Goal: Task Accomplishment & Management: Manage account settings

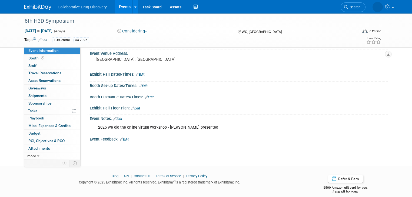
click at [120, 7] on link "Events" at bounding box center [125, 7] width 20 height 14
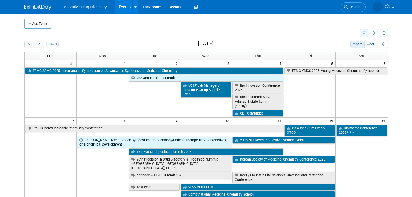
click at [365, 34] on icon "button" at bounding box center [364, 34] width 4 height 4
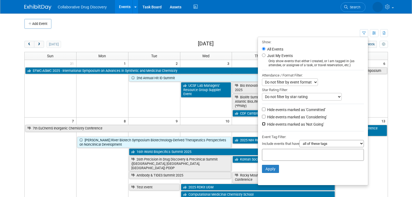
click at [265, 122] on input "Hide events marked as 'Not Going'" at bounding box center [264, 124] width 4 height 4
checkbox input "true"
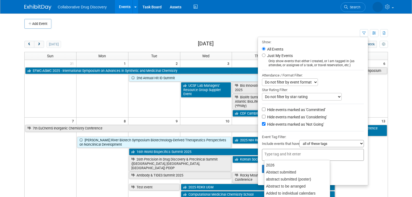
click at [275, 152] on input "text" at bounding box center [285, 153] width 43 height 5
type input "eu"
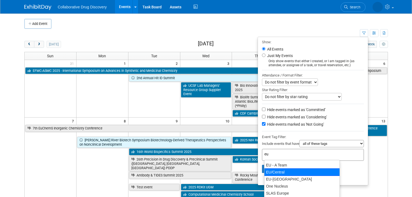
click at [270, 169] on div "EU/Central" at bounding box center [302, 172] width 76 height 8
type input "EU/Central"
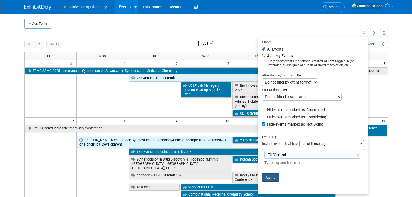
click at [268, 177] on button "Apply" at bounding box center [270, 177] width 17 height 8
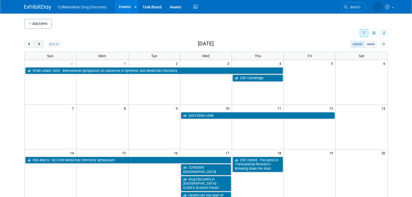
click at [38, 44] on button "next" at bounding box center [39, 44] width 10 height 7
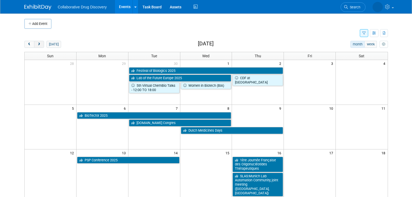
click at [38, 44] on button "next" at bounding box center [39, 44] width 10 height 7
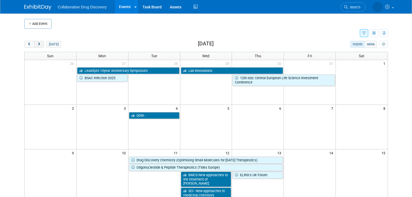
click at [37, 44] on button "next" at bounding box center [39, 44] width 10 height 7
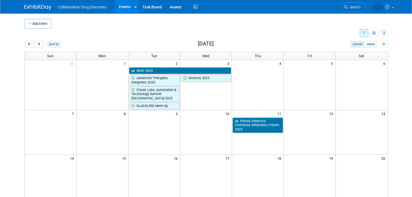
scroll to position [22, 0]
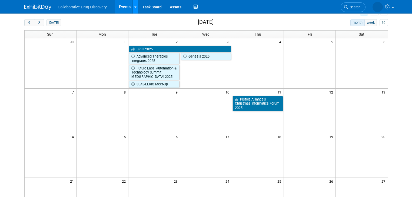
click at [132, 10] on link at bounding box center [135, 7] width 6 height 14
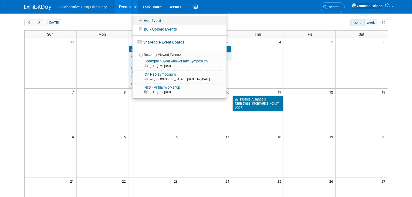
click at [142, 21] on link "Add Event" at bounding box center [179, 20] width 94 height 9
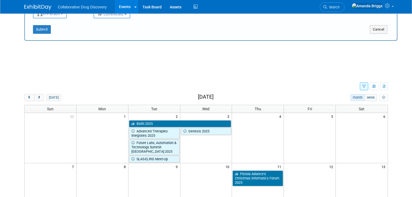
scroll to position [0, 0]
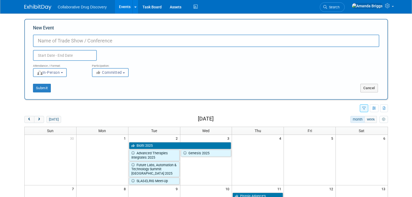
click at [100, 38] on input "New Event" at bounding box center [206, 41] width 346 height 12
type input "MedChem 2025"
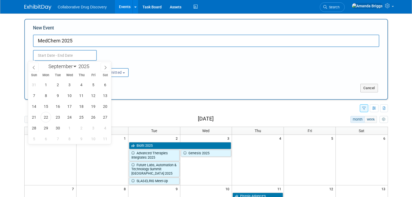
click at [62, 53] on input "text" at bounding box center [65, 55] width 64 height 11
click at [75, 66] on select "January February March April May June July August September October November De…" at bounding box center [61, 66] width 31 height 7
select select "11"
click at [46, 63] on select "January February March April May June July August September October November De…" at bounding box center [61, 66] width 31 height 7
click at [48, 106] on span "15" at bounding box center [46, 106] width 11 height 11
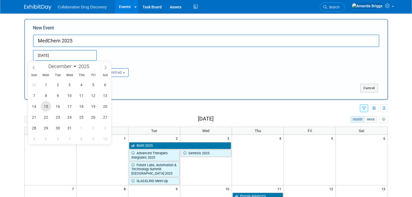
type input "[DATE] to [DATE]"
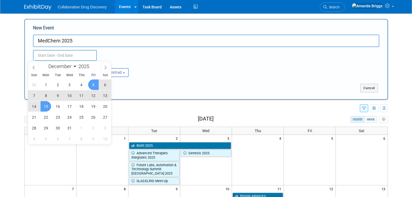
type input "[DATE] to [DATE]"
click at [162, 55] on div "Dec 15, 2025 to Dec 15, 2025 Duplicate Event Warning" at bounding box center [206, 54] width 354 height 14
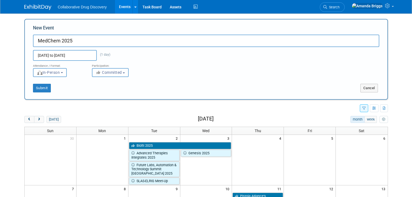
click at [122, 73] on button "Committed" at bounding box center [110, 72] width 37 height 9
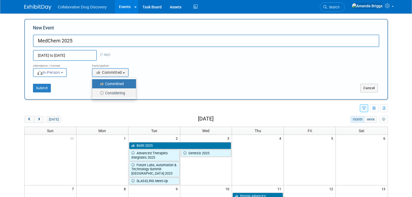
click at [120, 92] on label "Considering" at bounding box center [113, 92] width 36 height 7
click at [97, 92] on input "Considering" at bounding box center [95, 93] width 4 height 4
select select "2"
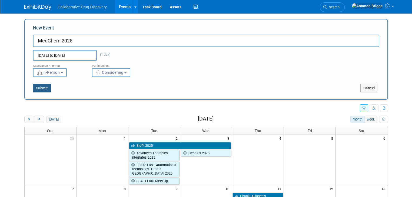
click at [41, 87] on button "Submit" at bounding box center [42, 88] width 18 height 9
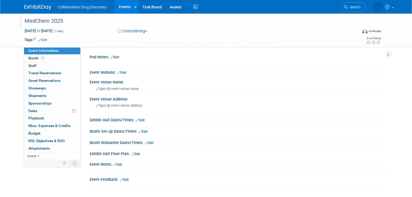
click at [70, 24] on div "MedChem 2025" at bounding box center [187, 21] width 328 height 10
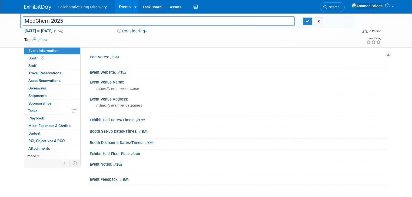
drag, startPoint x: 68, startPoint y: 20, endPoint x: 14, endPoint y: 22, distance: 53.8
click at [19, 22] on div "MedChem 2025" at bounding box center [159, 22] width 280 height 8
click at [119, 72] on link "Edit" at bounding box center [121, 73] width 9 height 4
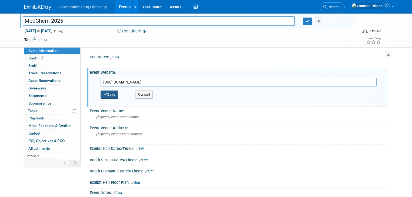
type input "[URL][DOMAIN_NAME]"
click at [110, 93] on button "Save" at bounding box center [109, 94] width 18 height 8
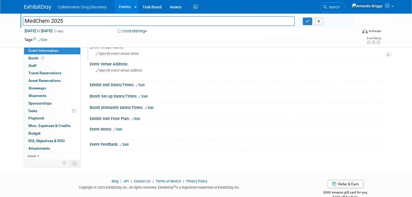
scroll to position [43, 0]
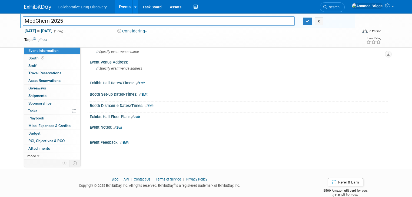
click at [116, 127] on link "Edit" at bounding box center [117, 128] width 9 height 4
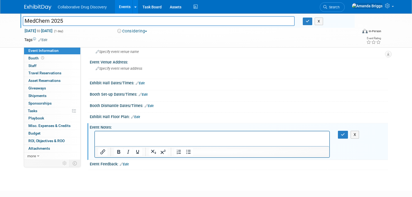
scroll to position [0, 0]
click at [343, 134] on button "button" at bounding box center [343, 135] width 10 height 8
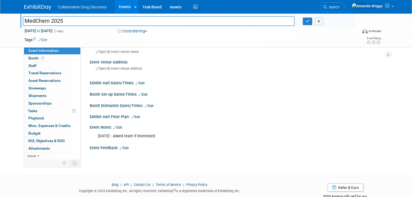
click at [41, 39] on link "Edit" at bounding box center [42, 40] width 9 height 4
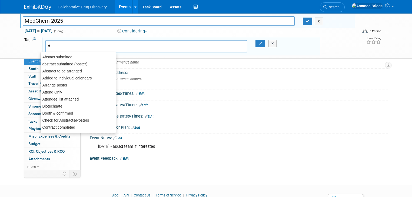
type input "eu"
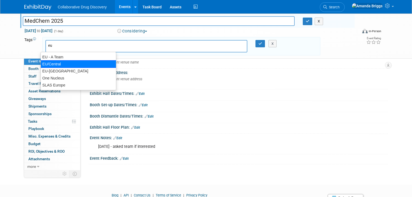
click at [54, 64] on div "EU/Central" at bounding box center [79, 64] width 76 height 8
type input "EU/Central"
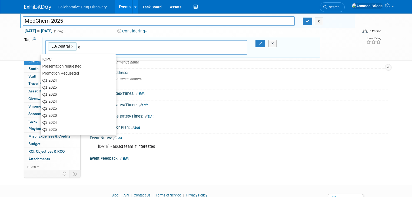
type input "q4"
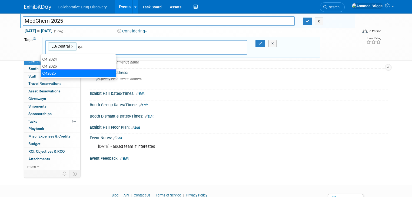
click at [59, 72] on div "Q42025" at bounding box center [79, 73] width 76 height 8
type input "EU/Central, Q42025"
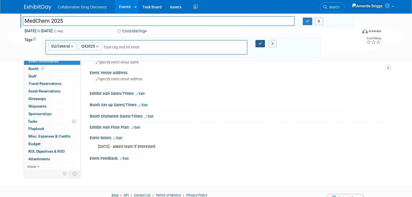
click at [260, 42] on icon "button" at bounding box center [260, 44] width 4 height 4
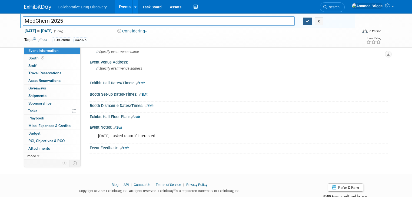
click at [312, 22] on button "button" at bounding box center [307, 22] width 10 height 8
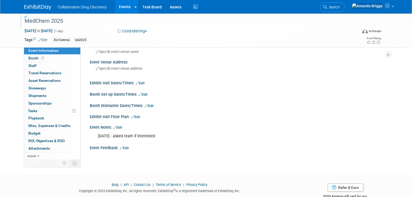
click at [117, 6] on link "Events" at bounding box center [125, 7] width 20 height 14
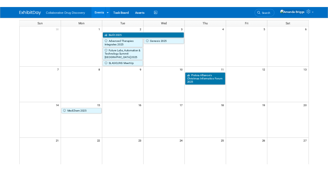
scroll to position [43, 0]
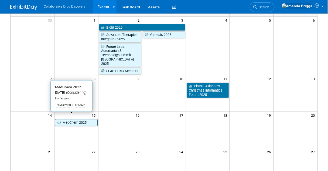
click at [75, 119] on link "MedChem 2025" at bounding box center [76, 122] width 43 height 7
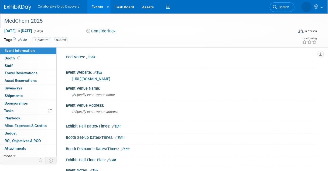
click at [76, 25] on div "MedChem 2025" at bounding box center [146, 21] width 288 height 10
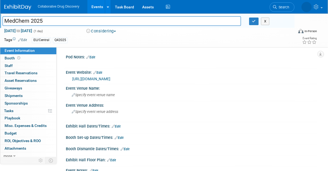
drag, startPoint x: 58, startPoint y: 20, endPoint x: 0, endPoint y: 23, distance: 58.4
click at [0, 23] on div "MedChem 2025" at bounding box center [121, 22] width 247 height 8
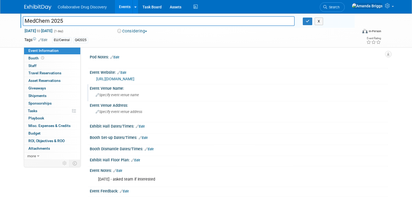
click at [101, 94] on span "Specify event venue name" at bounding box center [117, 95] width 43 height 4
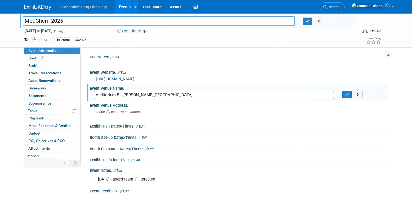
type input "Auditorium B - Andreas Vesalius Ghent University"
click at [111, 110] on span "Specify event venue address" at bounding box center [119, 112] width 46 height 4
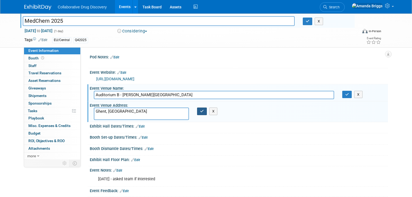
type textarea "Ghent, [GEOGRAPHIC_DATA]"
click at [200, 110] on icon "button" at bounding box center [202, 111] width 4 height 4
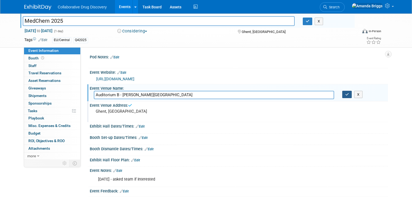
click at [328, 95] on button "button" at bounding box center [347, 95] width 10 height 8
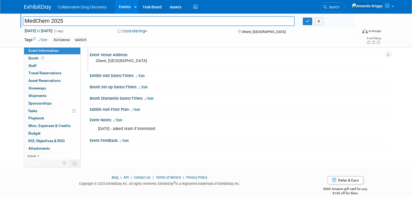
scroll to position [57, 0]
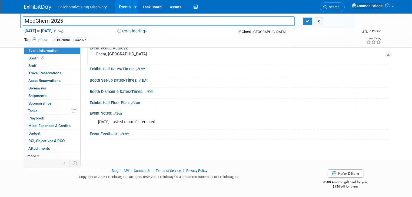
click at [117, 113] on link "Edit" at bounding box center [117, 114] width 9 height 4
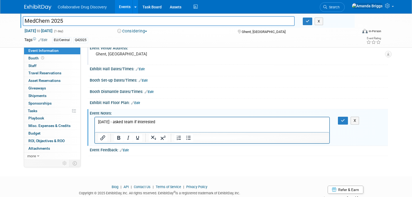
scroll to position [0, 0]
drag, startPoint x: 142, startPoint y: 123, endPoint x: 132, endPoint y: 123, distance: 10.3
click at [132, 123] on p "22SEP2025 - asked team if interested" at bounding box center [212, 121] width 228 height 5
click at [328, 119] on button "button" at bounding box center [343, 121] width 10 height 8
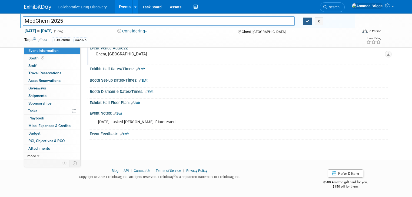
click at [309, 22] on icon "button" at bounding box center [307, 21] width 4 height 4
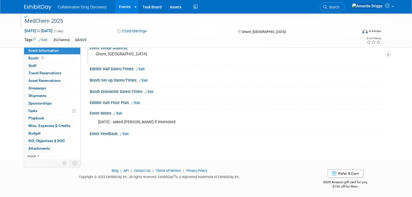
click at [117, 7] on link "Events" at bounding box center [125, 7] width 20 height 14
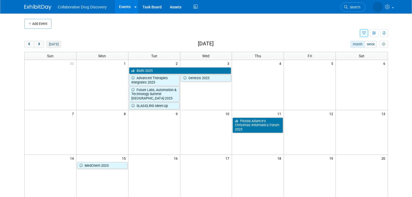
click at [46, 44] on button "[DATE]" at bounding box center [53, 44] width 14 height 7
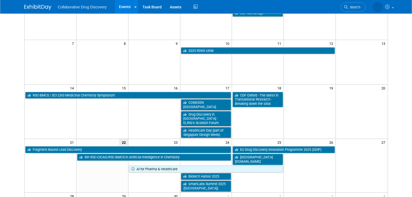
scroll to position [108, 0]
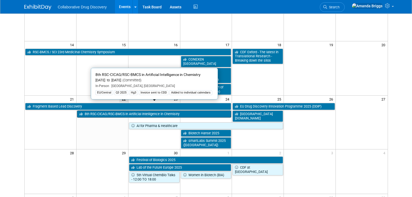
click at [95, 110] on link "8th RSC-CICAG/RSC-BMCS in Artificial Intelligence in Chemistry" at bounding box center [154, 113] width 154 height 7
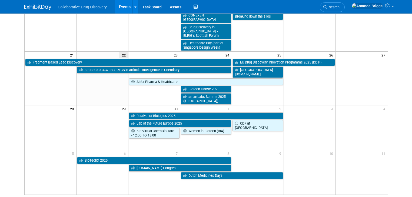
scroll to position [151, 0]
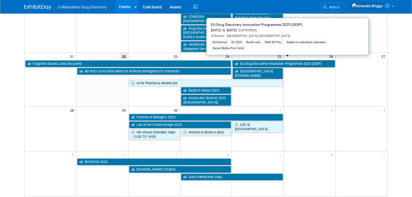
click at [282, 60] on link "EU Drug Discovery Innovation Programme 2025 (DDIP)" at bounding box center [283, 63] width 102 height 7
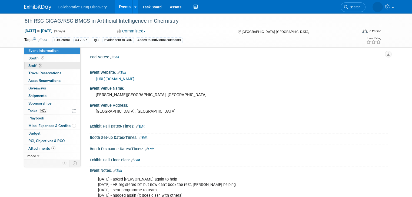
click at [30, 65] on span "Staff 3" at bounding box center [35, 65] width 14 height 4
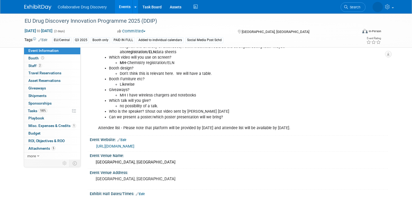
scroll to position [130, 0]
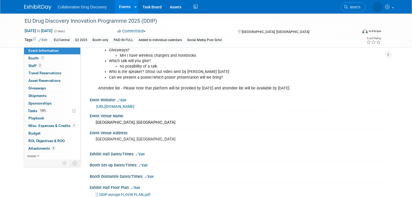
click at [134, 106] on link "[URL][DOMAIN_NAME]" at bounding box center [115, 106] width 38 height 4
